Goal: Task Accomplishment & Management: Use online tool/utility

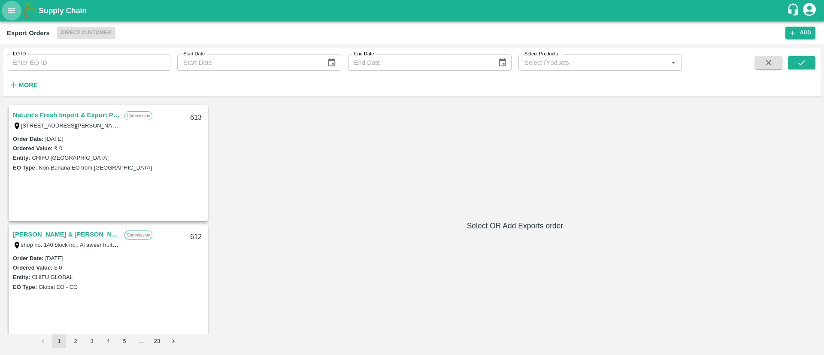
click at [15, 8] on icon "open drawer" at bounding box center [11, 10] width 9 height 9
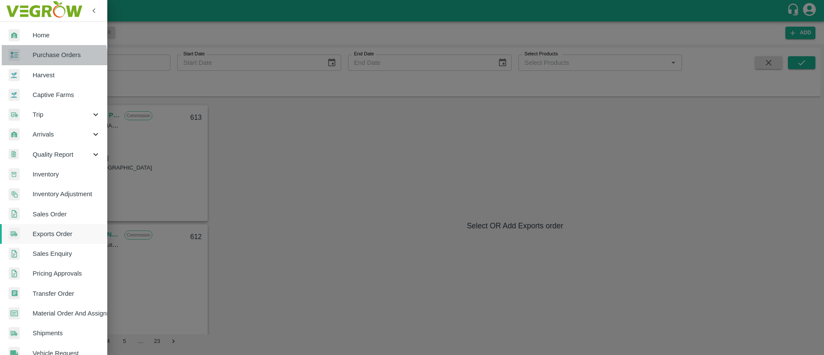
click at [52, 58] on span "Purchase Orders" at bounding box center [67, 54] width 68 height 9
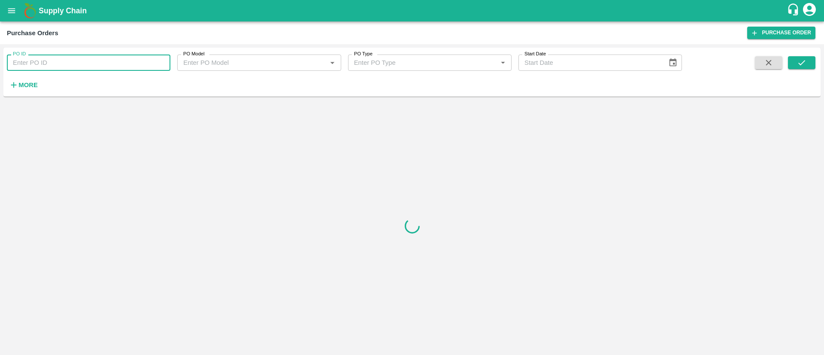
click at [82, 59] on input "PO ID" at bounding box center [89, 63] width 164 height 16
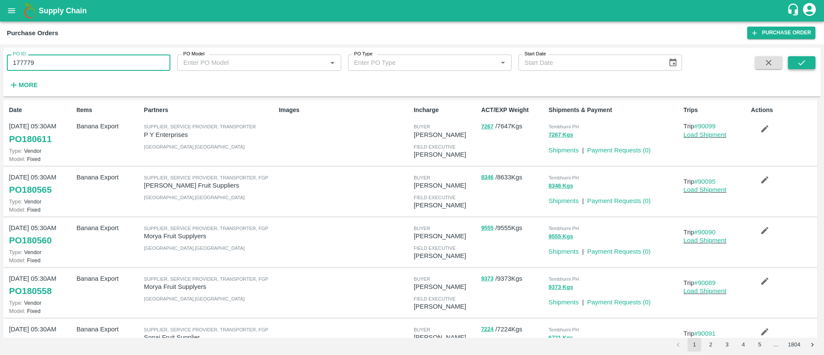
type input "177779"
click at [800, 62] on icon "submit" at bounding box center [801, 62] width 9 height 9
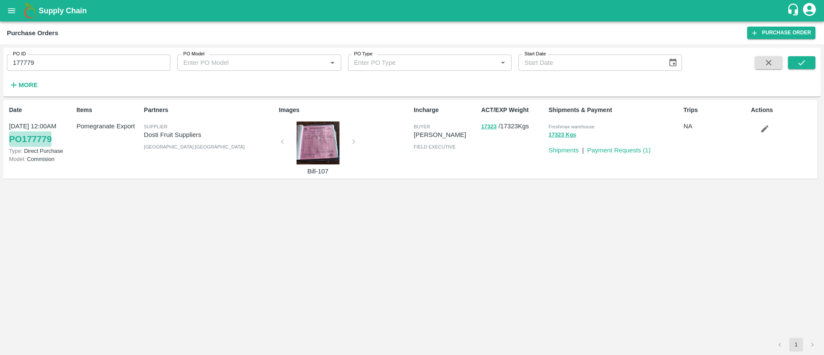
click at [45, 136] on link "PO 177779" at bounding box center [30, 138] width 42 height 15
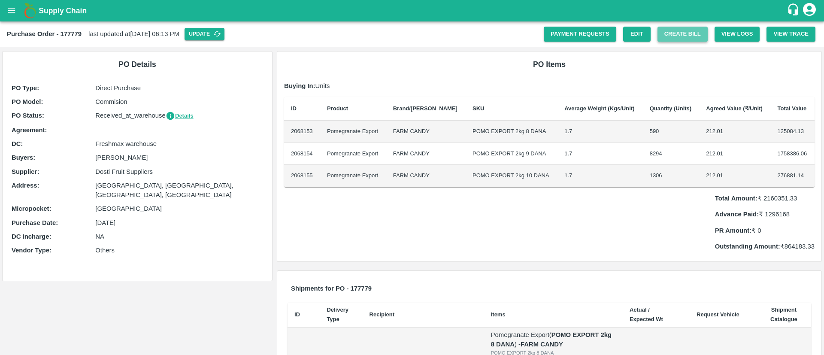
click at [670, 41] on button "Create Bill" at bounding box center [683, 34] width 50 height 15
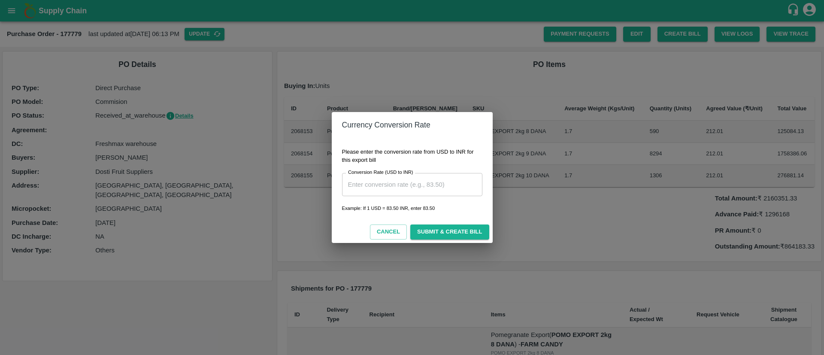
click at [404, 183] on input "Conversion Rate (USD to INR)" at bounding box center [412, 184] width 140 height 23
type input "88"
click at [432, 231] on button "Submit & Create Bill" at bounding box center [449, 231] width 79 height 15
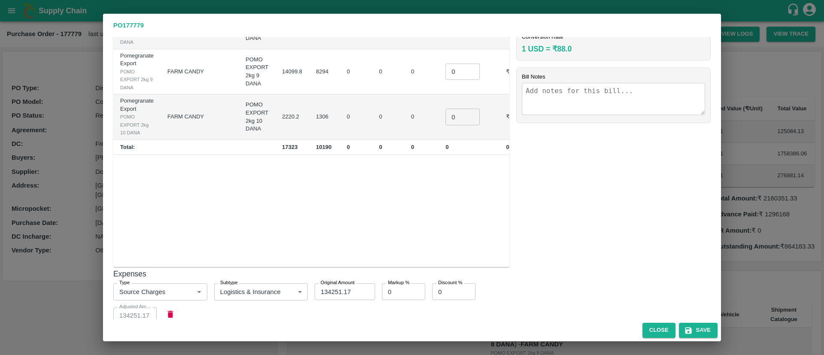
scroll to position [159, 0]
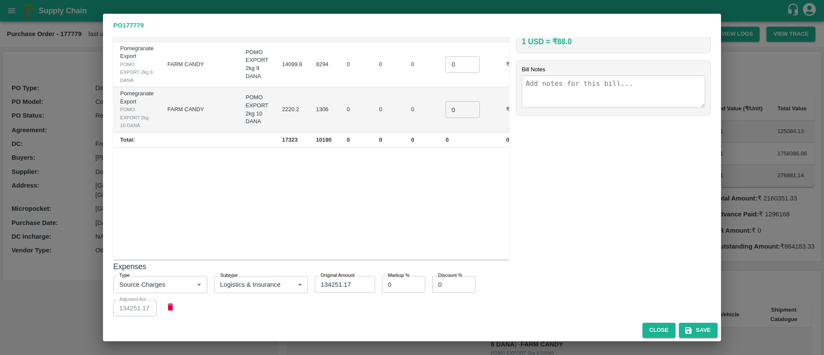
click at [228, 265] on div "Supplier : Dosti Fruit Suppliers Address : [GEOGRAPHIC_DATA], [GEOGRAPHIC_DATA]…" at bounding box center [412, 178] width 618 height 282
click at [191, 233] on body "Supply Chain Purchase Order - 177779 last updated at [DATE] 06:13 PM Update Pay…" at bounding box center [412, 177] width 824 height 355
click at [260, 274] on div at bounding box center [412, 177] width 824 height 355
click at [453, 286] on div "Supplier : Dosti Fruit Suppliers Address : [GEOGRAPHIC_DATA], [GEOGRAPHIC_DATA]…" at bounding box center [412, 178] width 618 height 282
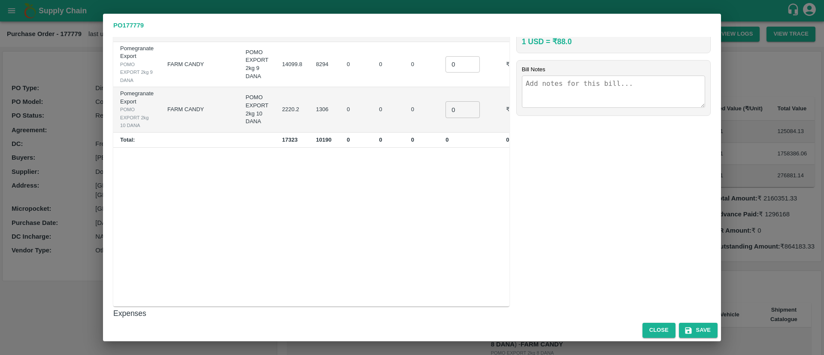
scroll to position [252, 0]
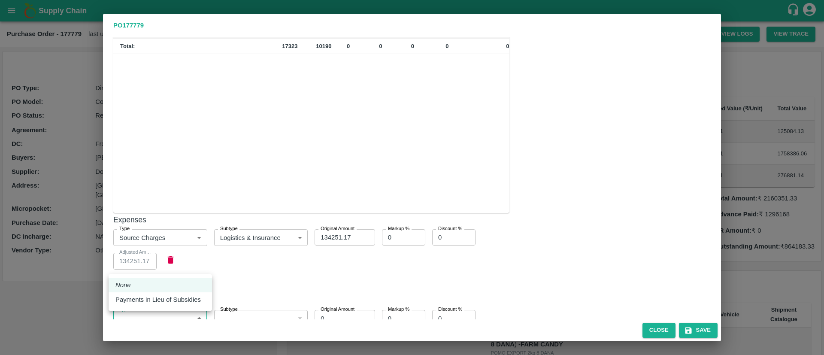
click at [191, 259] on body "Supply Chain Purchase Order - 177779 last updated at [DATE] 06:13 PM Update Pay…" at bounding box center [412, 177] width 824 height 355
click at [167, 290] on li "None" at bounding box center [160, 285] width 103 height 15
click at [528, 221] on div "Supplier : Dosti Fruit Suppliers Address : [GEOGRAPHIC_DATA], [GEOGRAPHIC_DATA]…" at bounding box center [412, 178] width 618 height 282
click at [649, 324] on button "Close" at bounding box center [659, 330] width 33 height 15
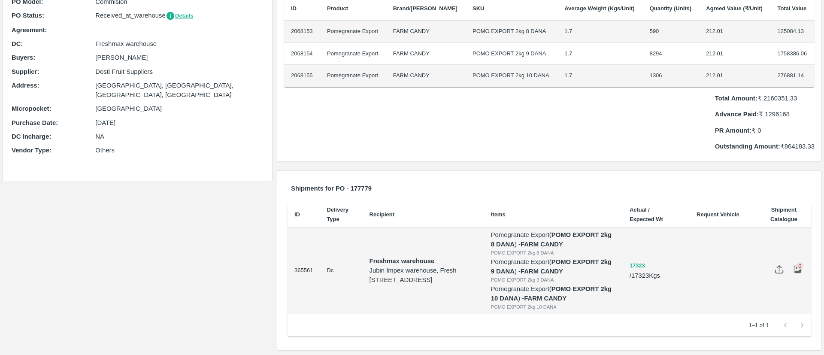
scroll to position [0, 0]
